Goal: Find specific page/section: Find specific page/section

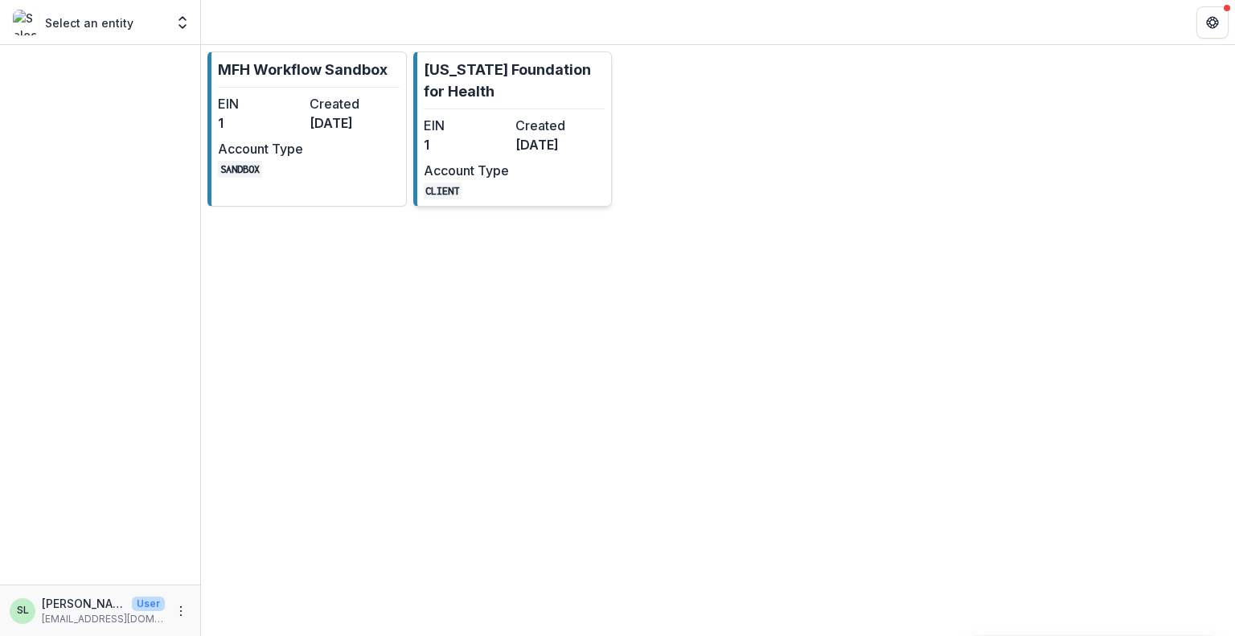
click at [526, 114] on link "Missouri Foundation for Health EIN 1 Created 6 months ago Account Type CLIENT" at bounding box center [512, 128] width 199 height 155
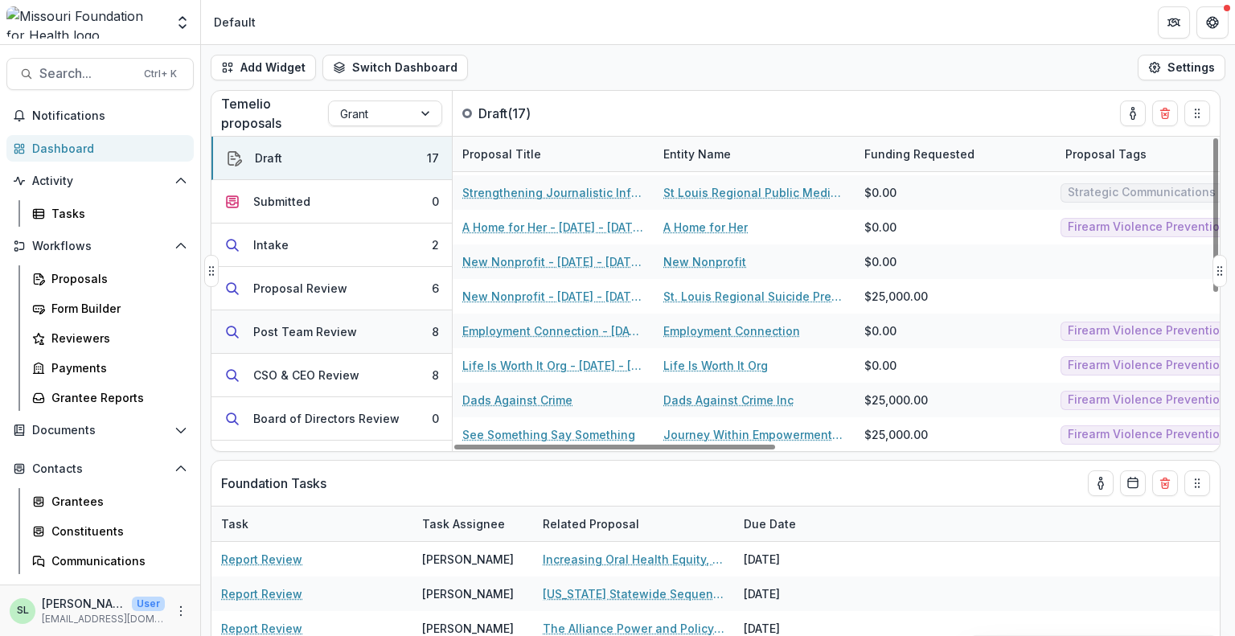
click at [284, 333] on div "Post Team Review" at bounding box center [305, 331] width 104 height 17
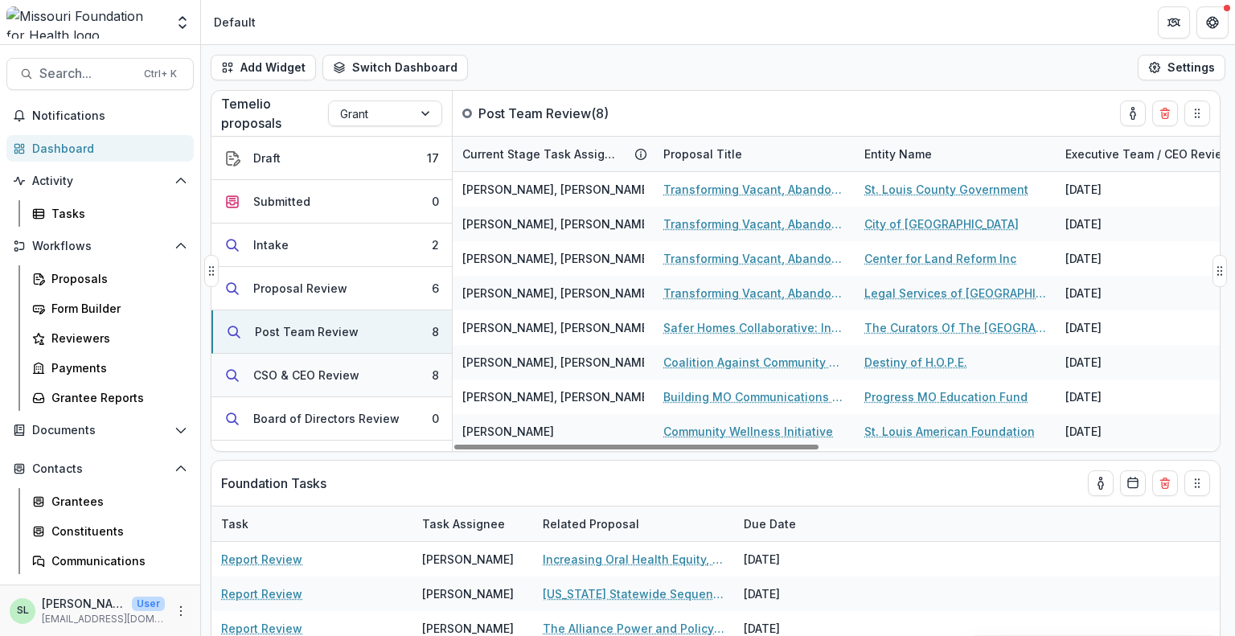
click at [337, 383] on button "CSO & CEO Review 8" at bounding box center [332, 375] width 240 height 43
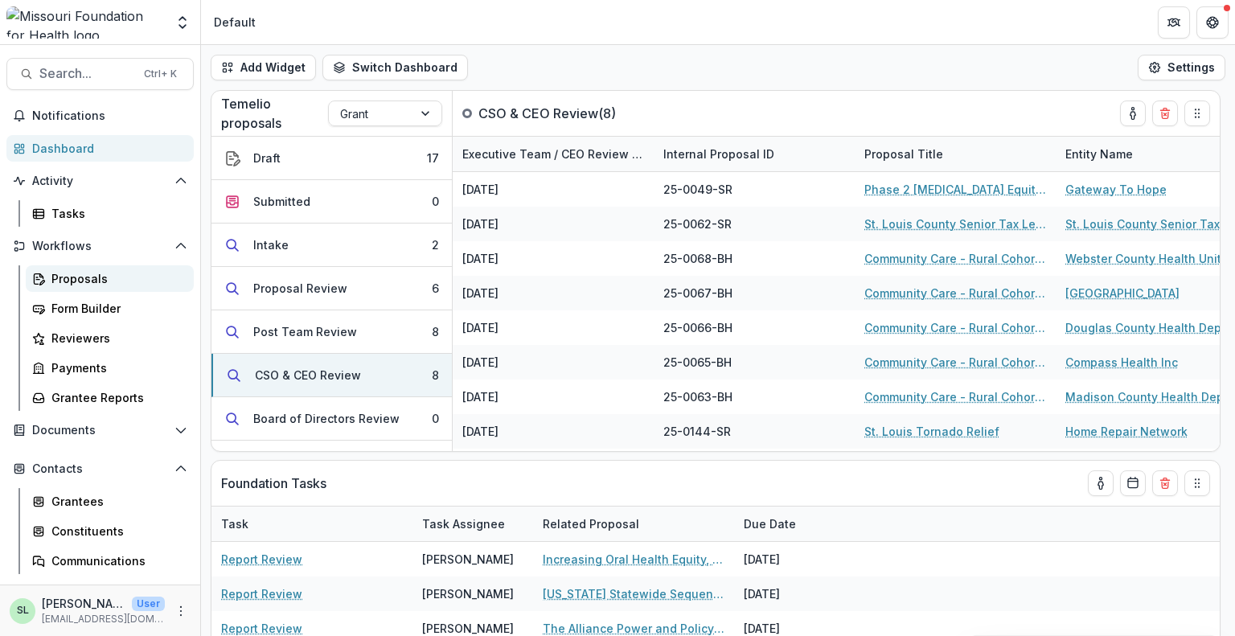
click at [68, 279] on div "Proposals" at bounding box center [115, 278] width 129 height 17
